Goal: Check status: Check status

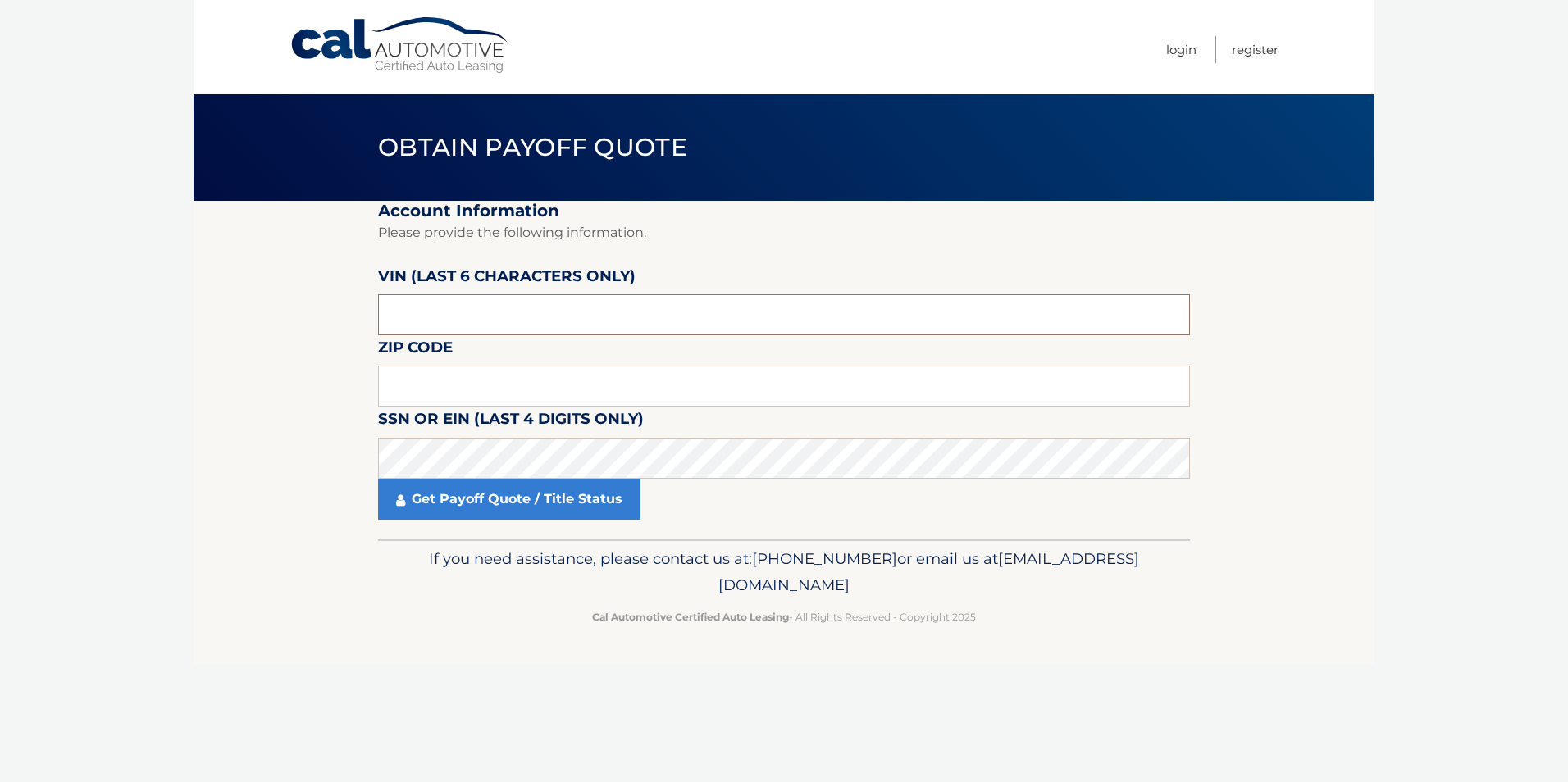
click at [660, 321] on input "text" at bounding box center [783, 315] width 812 height 41
type input "544947"
click at [543, 385] on input "text" at bounding box center [783, 386] width 812 height 41
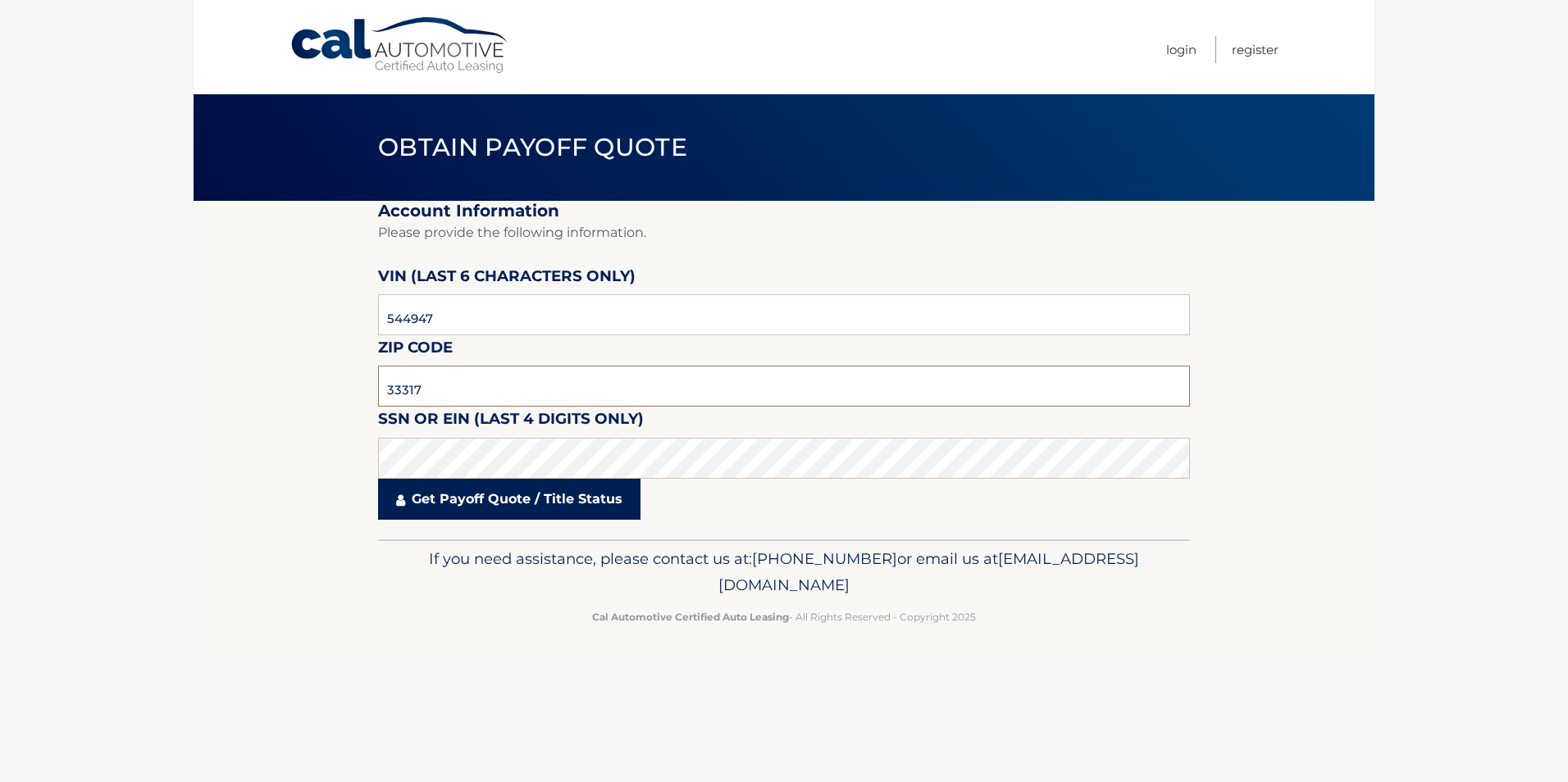
type input "33317"
click at [497, 488] on link "Get Payoff Quote / Title Status" at bounding box center [509, 499] width 262 height 41
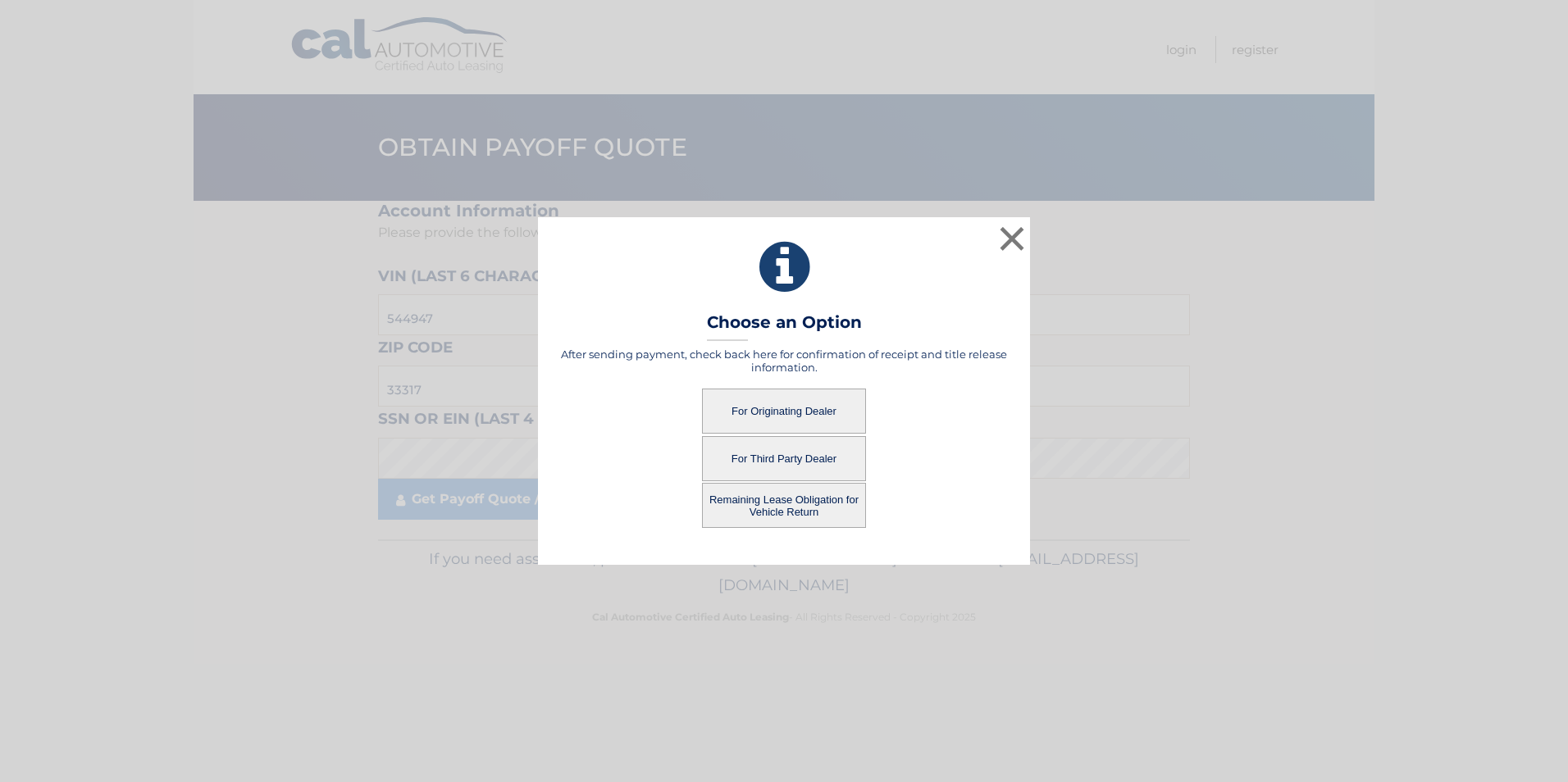
click at [817, 458] on button "For Third Party Dealer" at bounding box center [784, 459] width 164 height 45
click at [782, 452] on button "For Third Party Dealer" at bounding box center [784, 459] width 164 height 45
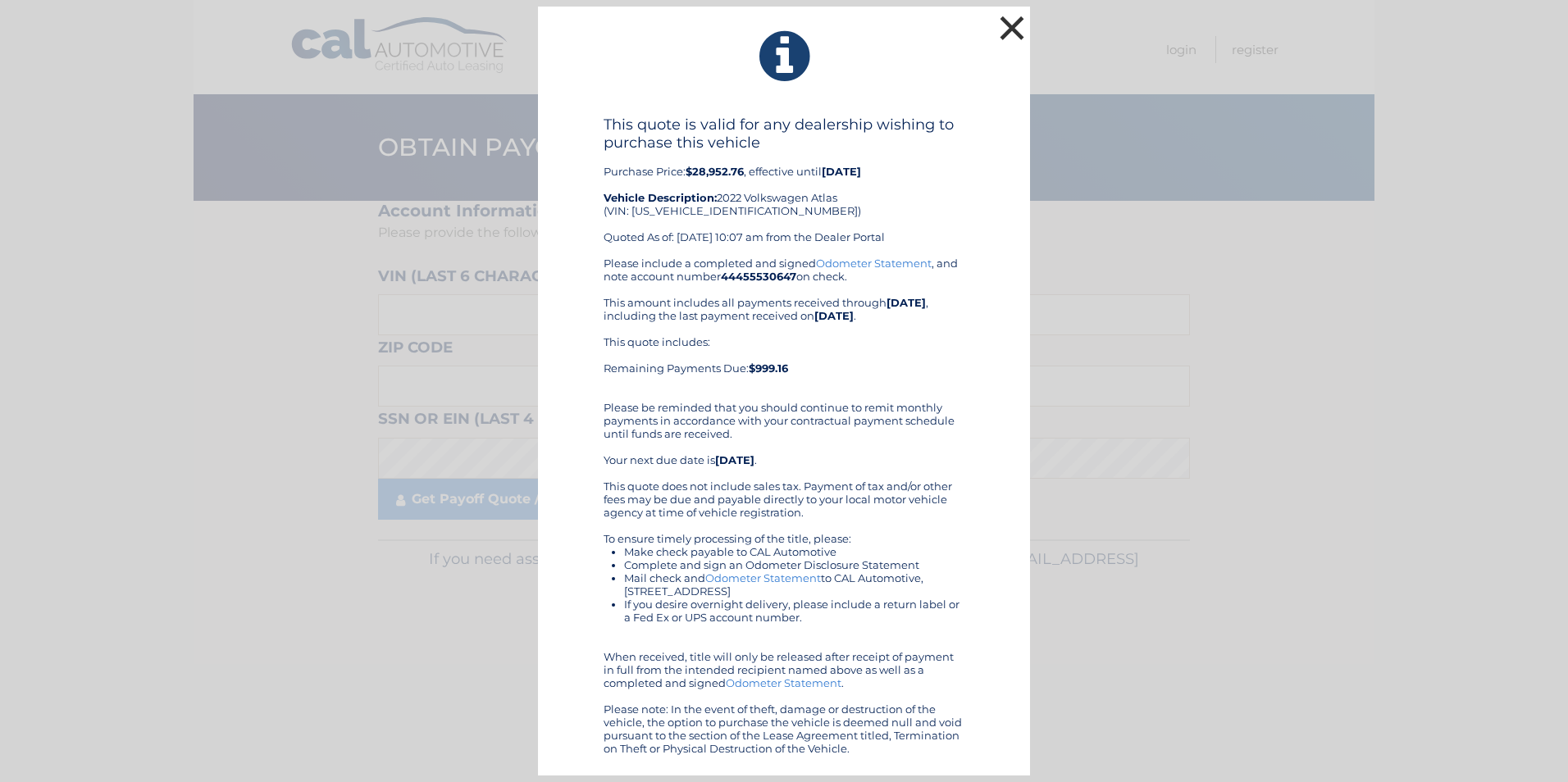
click at [1013, 34] on button "×" at bounding box center [1012, 28] width 33 height 33
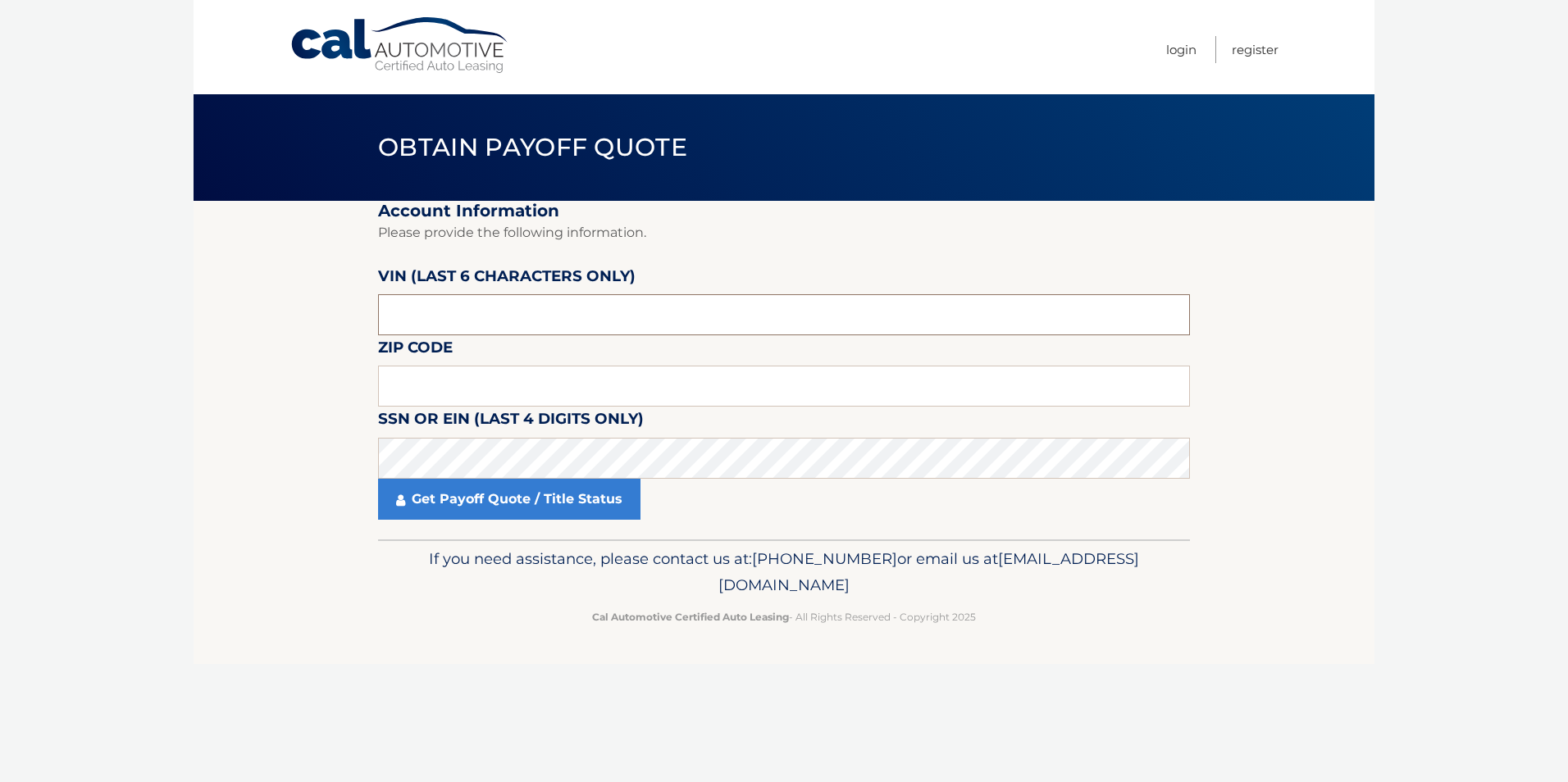
click at [593, 304] on input "text" at bounding box center [783, 315] width 812 height 41
type input "544947"
click at [426, 405] on input "text" at bounding box center [783, 386] width 812 height 41
type input "33317"
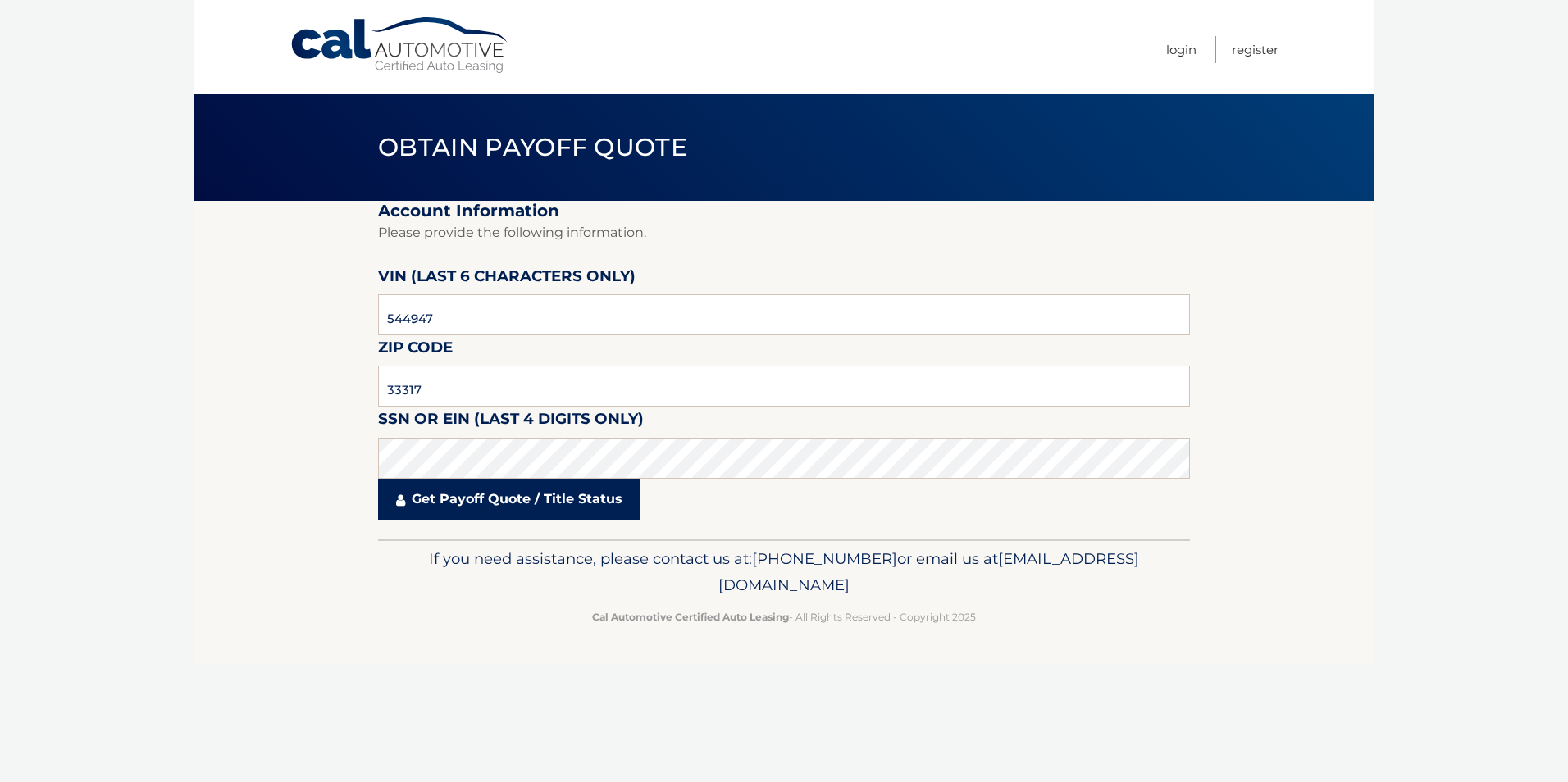
click at [432, 495] on link "Get Payoff Quote / Title Status" at bounding box center [509, 499] width 262 height 41
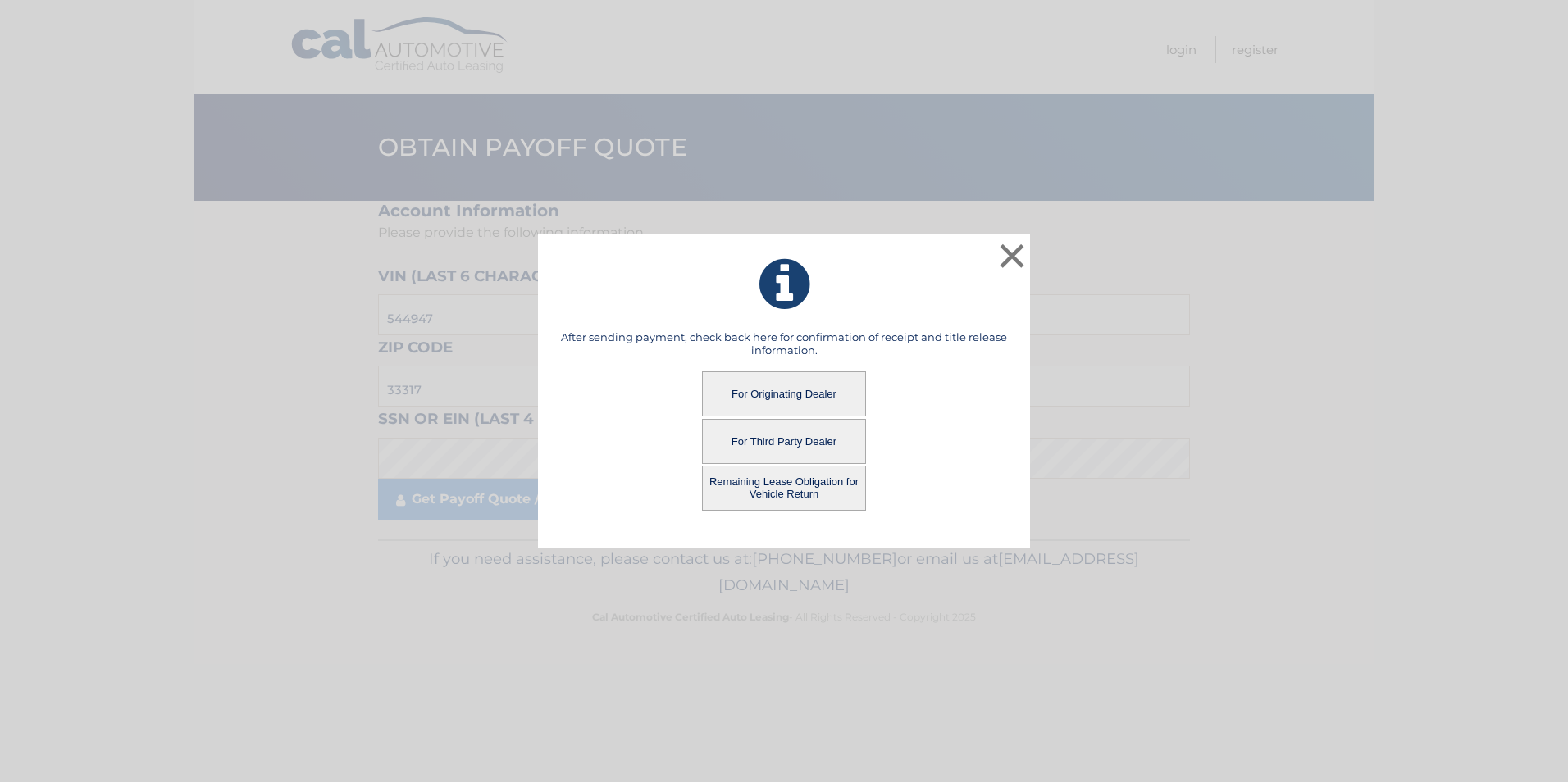
click at [783, 475] on button "Remaining Lease Obligation for Vehicle Return" at bounding box center [784, 488] width 164 height 45
click at [782, 479] on button "Remaining Lease Obligation for Vehicle Return" at bounding box center [784, 488] width 164 height 45
